Goal: Complete application form

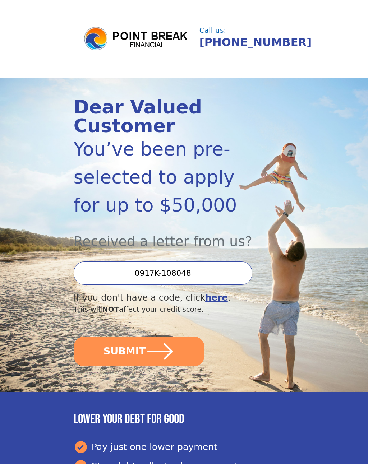
click at [178, 348] on button "SUBMIT" at bounding box center [139, 351] width 131 height 30
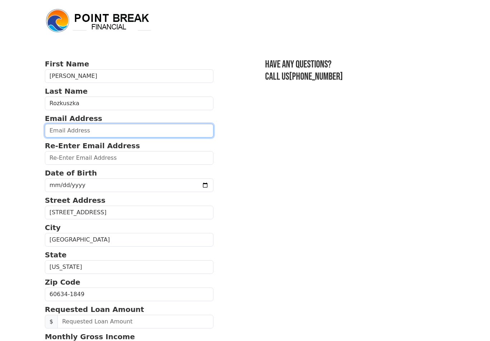
click at [144, 131] on input "email" at bounding box center [129, 131] width 169 height 14
type input "[EMAIL_ADDRESS][DOMAIN_NAME]"
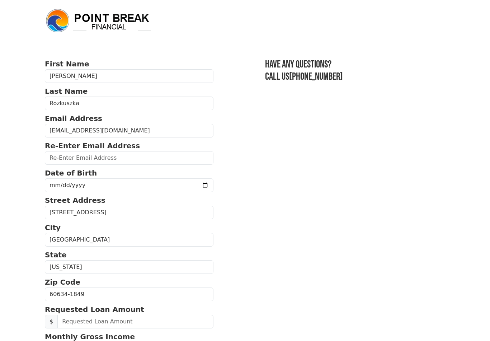
click at [28, 337] on body "First Name [PERSON_NAME] Last Name [PERSON_NAME] Email Address [EMAIL_ADDRESS][…" at bounding box center [245, 170] width 490 height 341
click at [125, 158] on input "email" at bounding box center [129, 158] width 169 height 14
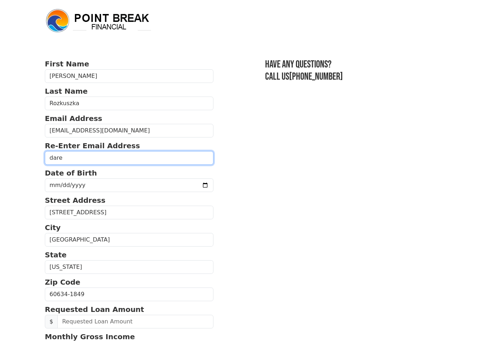
type input "[PERSON_NAME]"
